Goal: Navigation & Orientation: Understand site structure

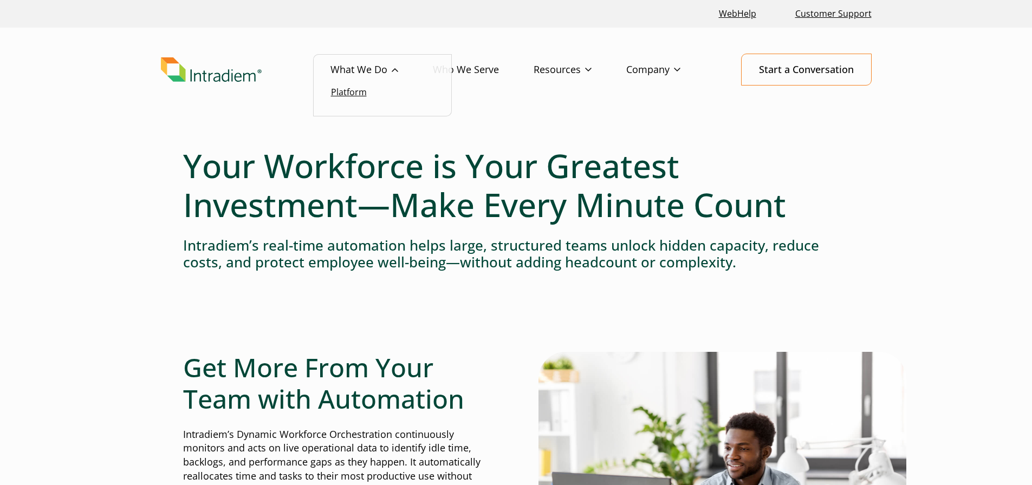
click at [354, 94] on link "Platform" at bounding box center [349, 92] width 36 height 12
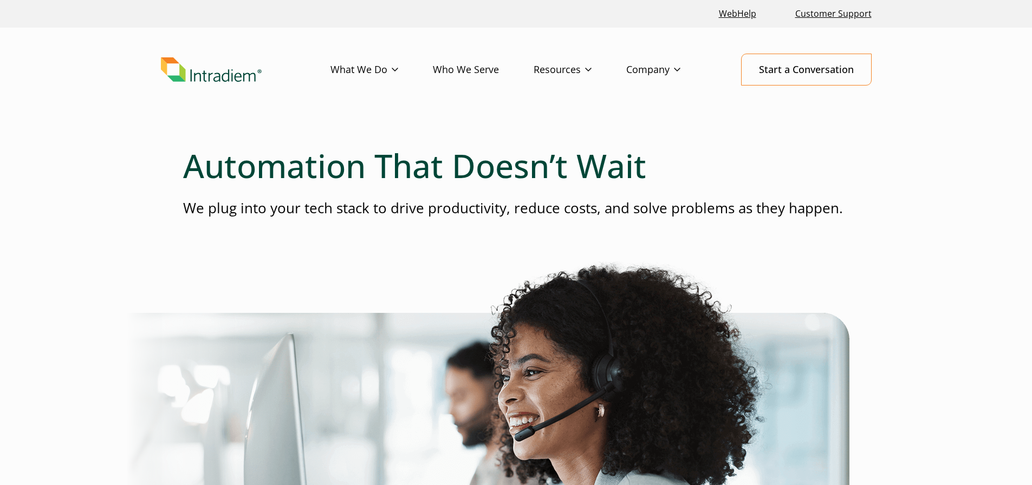
click at [450, 211] on p "We plug into your tech stack to drive productivity, reduce costs, and solve pro…" at bounding box center [516, 208] width 666 height 20
click at [448, 210] on p "We plug into your tech stack to drive productivity, reduce costs, and solve pro…" at bounding box center [516, 208] width 666 height 20
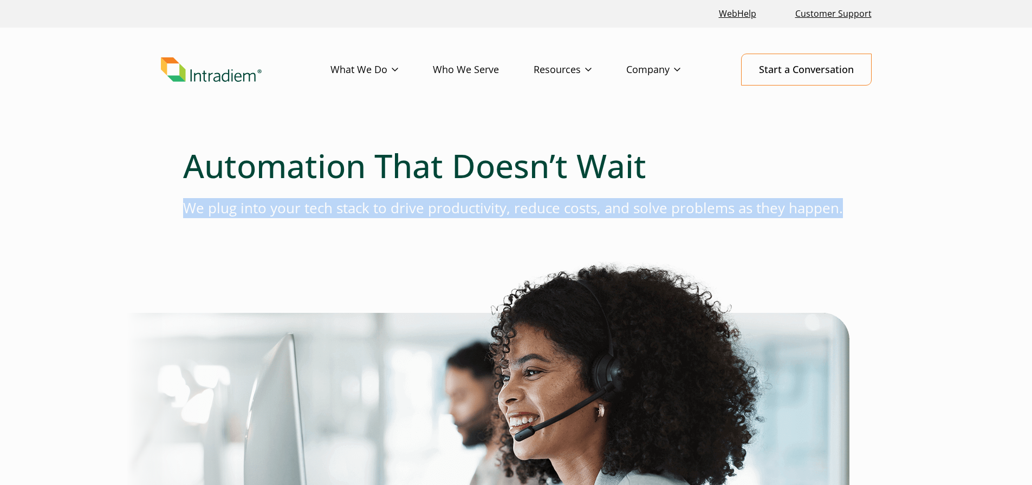
click at [448, 210] on p "We plug into your tech stack to drive productivity, reduce costs, and solve pro…" at bounding box center [516, 208] width 666 height 20
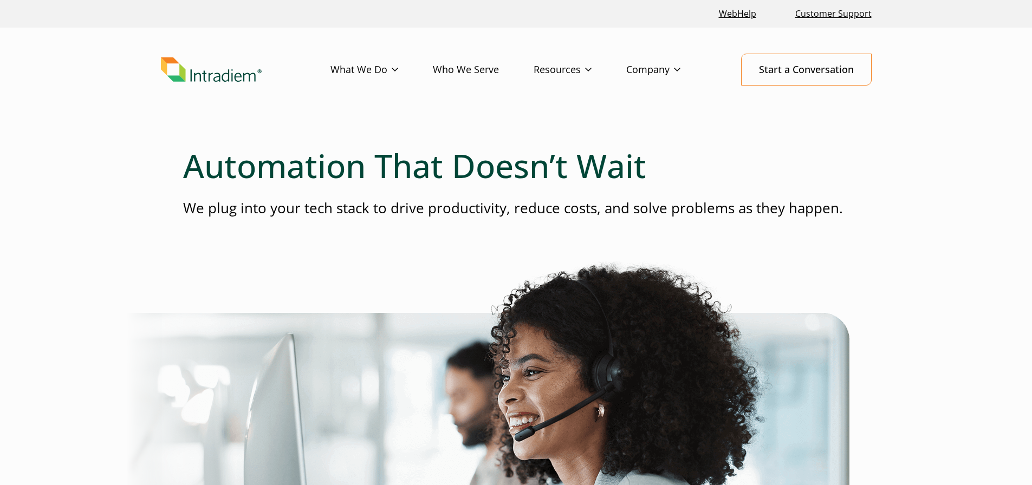
click at [460, 166] on h1 "Automation That Doesn’t Wait" at bounding box center [516, 165] width 666 height 39
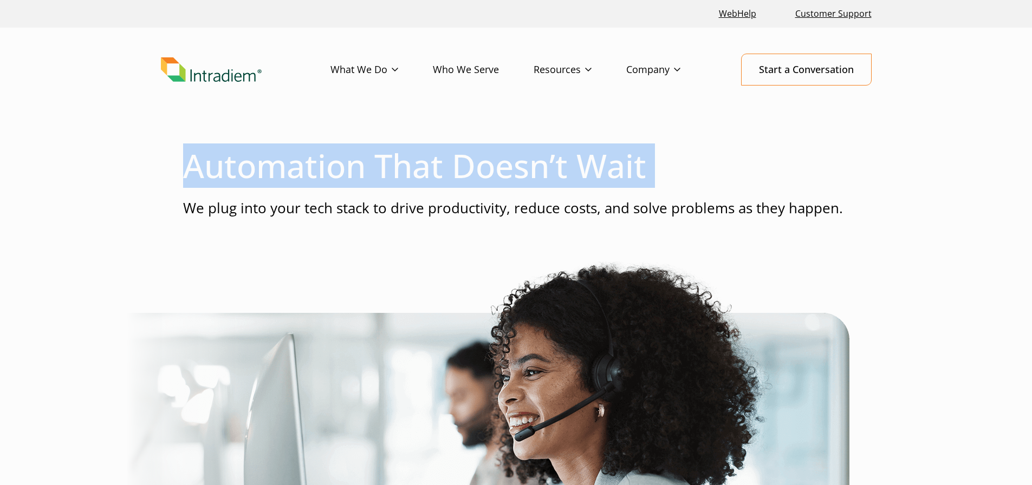
click at [460, 166] on h1 "Automation That Doesn’t Wait" at bounding box center [516, 165] width 666 height 39
click at [233, 77] on img "Link to homepage of Intradiem" at bounding box center [211, 69] width 101 height 25
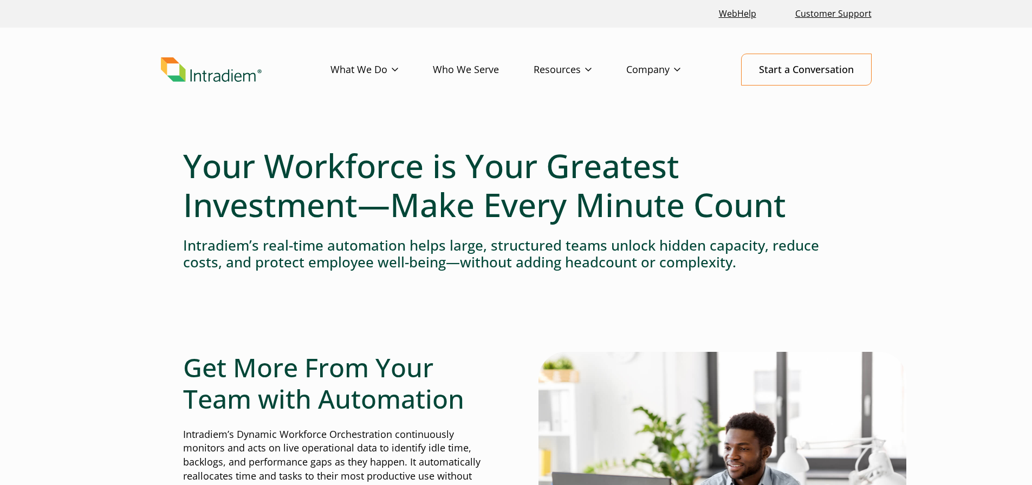
click at [217, 80] on img "Link to homepage of Intradiem" at bounding box center [211, 69] width 101 height 25
